Goal: Check status: Check status

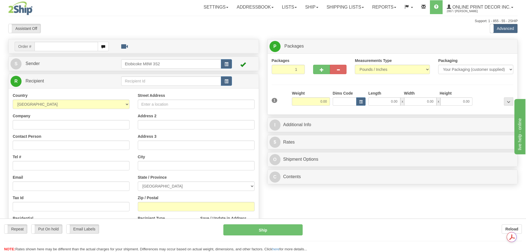
click at [341, 5] on div at bounding box center [263, 126] width 526 height 252
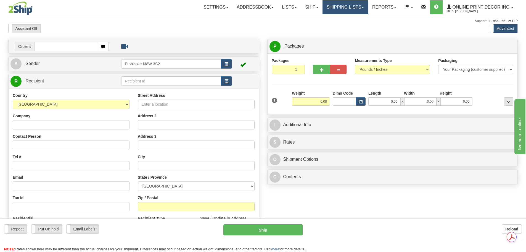
click at [344, 6] on link "Shipping lists" at bounding box center [346, 7] width 46 height 14
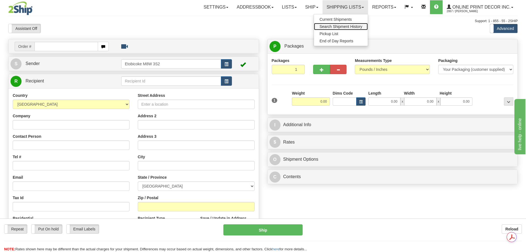
click at [339, 26] on span "Search Shipment History" at bounding box center [341, 26] width 43 height 4
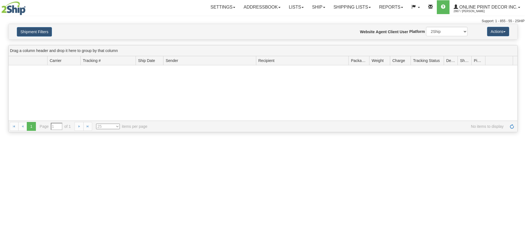
type input "From [DATE] To [DATE]"
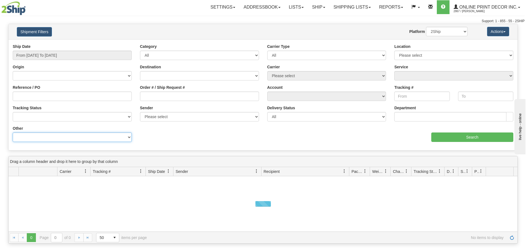
click at [21, 136] on select "Billing Account # Billing Type BOL # (LTL) Commodity Or Documents Consolidation…" at bounding box center [72, 136] width 119 height 9
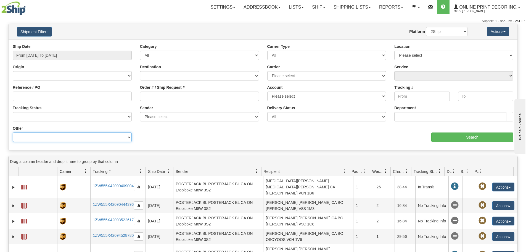
select select "Recipient_ZIP"
click at [13, 132] on select "Billing Account # Billing Type BOL # (LTL) Commodity Or Documents Consolidation…" at bounding box center [72, 136] width 119 height 9
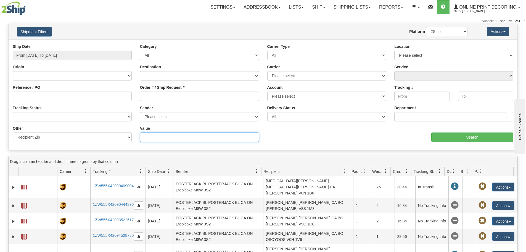
click at [153, 135] on input "Value" at bounding box center [199, 136] width 119 height 9
paste input "90291"
type input "90291"
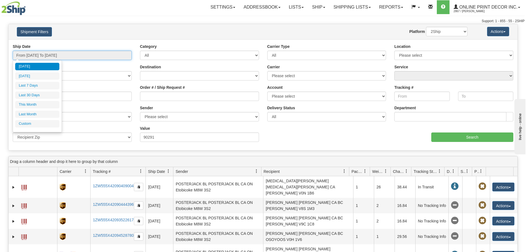
click at [77, 54] on input "From 09/11/2025 To 09/12/2025" at bounding box center [72, 55] width 119 height 9
click at [29, 83] on li "Last 7 Days" at bounding box center [37, 85] width 44 height 7
type input "From 09/06/2025 To 09/12/2025"
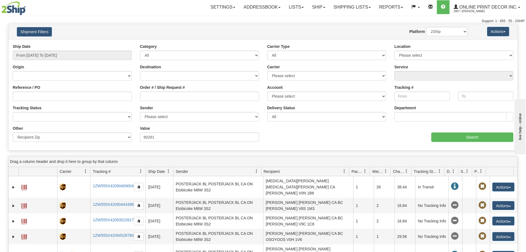
click at [485, 131] on div "aaa Search" at bounding box center [390, 133] width 255 height 16
click at [485, 135] on input "Search" at bounding box center [473, 136] width 82 height 9
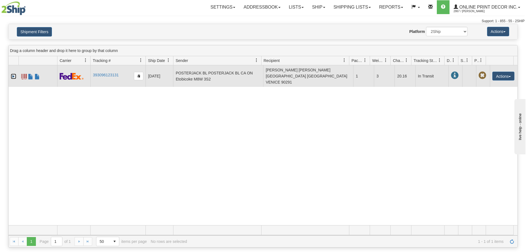
click at [11, 74] on link "Expand" at bounding box center [14, 77] width 6 height 6
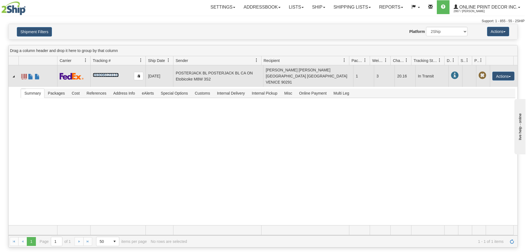
click at [102, 73] on link "393096123131" at bounding box center [106, 75] width 26 height 4
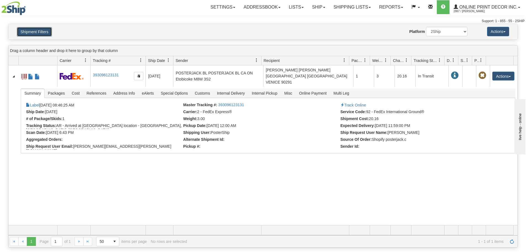
drag, startPoint x: 45, startPoint y: 28, endPoint x: 49, endPoint y: 32, distance: 5.3
click at [45, 28] on button "Shipment Filters" at bounding box center [34, 31] width 35 height 9
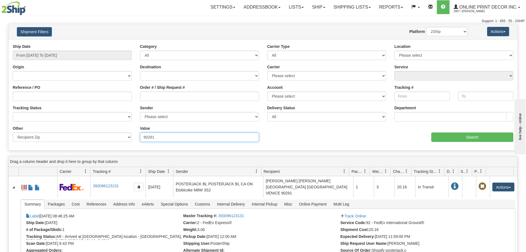
click at [158, 136] on input "90291" at bounding box center [199, 136] width 119 height 9
paste input "19144"
click at [455, 133] on input "Search" at bounding box center [473, 136] width 82 height 9
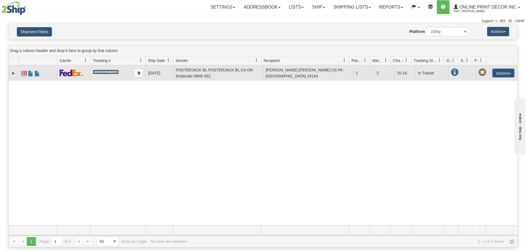
click at [100, 70] on link "393096297640" at bounding box center [106, 72] width 26 height 4
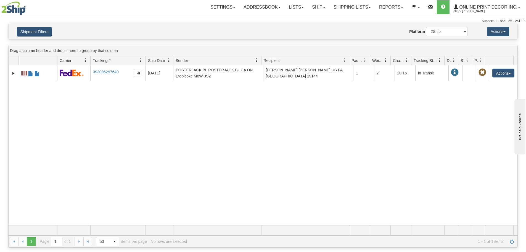
drag, startPoint x: 0, startPoint y: 34, endPoint x: 24, endPoint y: 34, distance: 23.8
click at [7, 34] on div "Please wait... × Confirm Delete Delete Cancel × Confirm Delete Yes No Cancel × …" at bounding box center [263, 136] width 526 height 224
click at [35, 35] on button "Shipment Filters" at bounding box center [34, 31] width 35 height 9
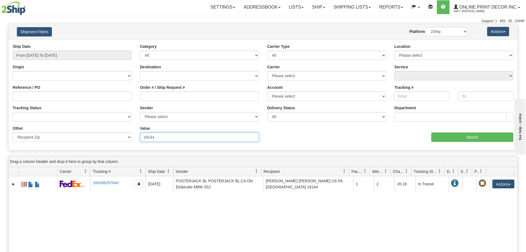
click at [156, 140] on input "19144" at bounding box center [199, 136] width 119 height 9
paste input "9132"
click at [466, 138] on input "Search" at bounding box center [473, 136] width 82 height 9
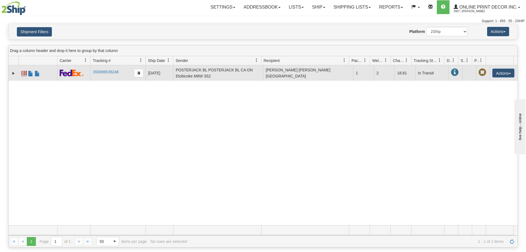
click at [105, 68] on td "393096536246" at bounding box center [117, 72] width 55 height 15
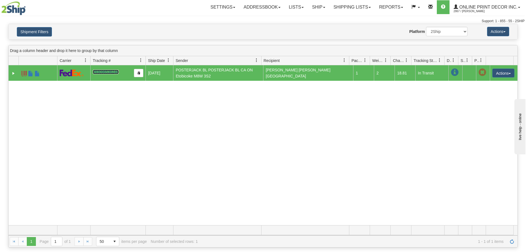
click at [108, 72] on link "393096536246" at bounding box center [106, 72] width 26 height 4
click at [41, 36] on div "Shipment Filters Website Agent Nothing selected Client User Platform 2Ship Impo…" at bounding box center [263, 31] width 509 height 15
click at [42, 31] on button "Shipment Filters" at bounding box center [34, 31] width 35 height 9
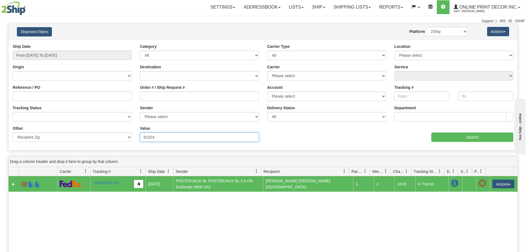
click at [173, 140] on input "91324" at bounding box center [199, 136] width 119 height 9
paste input "56002"
type input "56002"
